Goal: Task Accomplishment & Management: Manage account settings

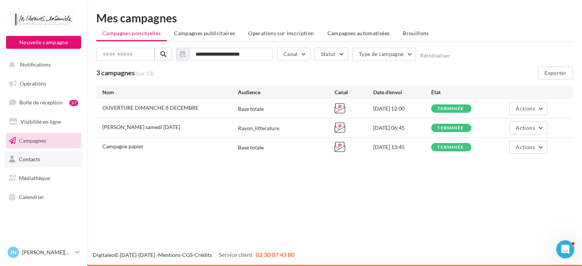
click at [38, 159] on span "Contacts" at bounding box center [29, 159] width 21 height 6
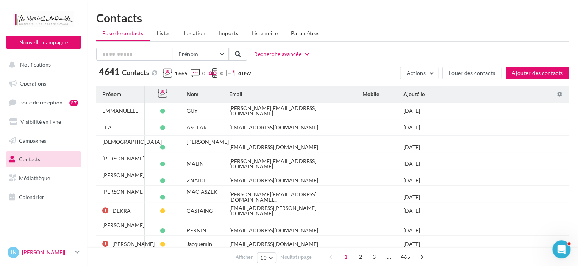
click at [52, 250] on p "[PERSON_NAME][DATE]" at bounding box center [47, 253] width 50 height 8
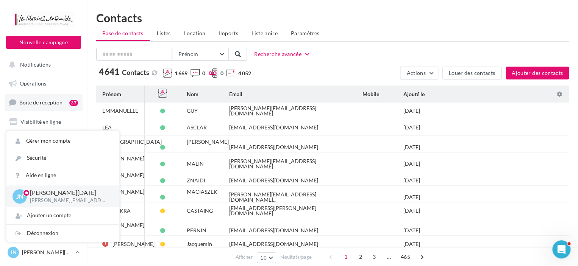
click at [47, 102] on span "Boîte de réception" at bounding box center [40, 102] width 43 height 6
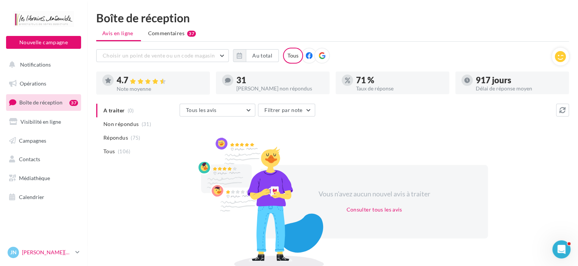
click at [33, 251] on p "[PERSON_NAME][DATE]" at bounding box center [47, 253] width 50 height 8
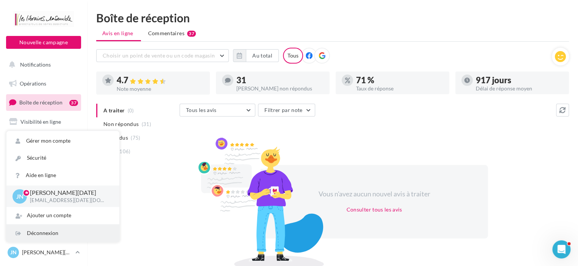
click at [37, 234] on div "Déconnexion" at bounding box center [62, 233] width 113 height 17
